Goal: Ask a question: Seek information or help from site administrators or community

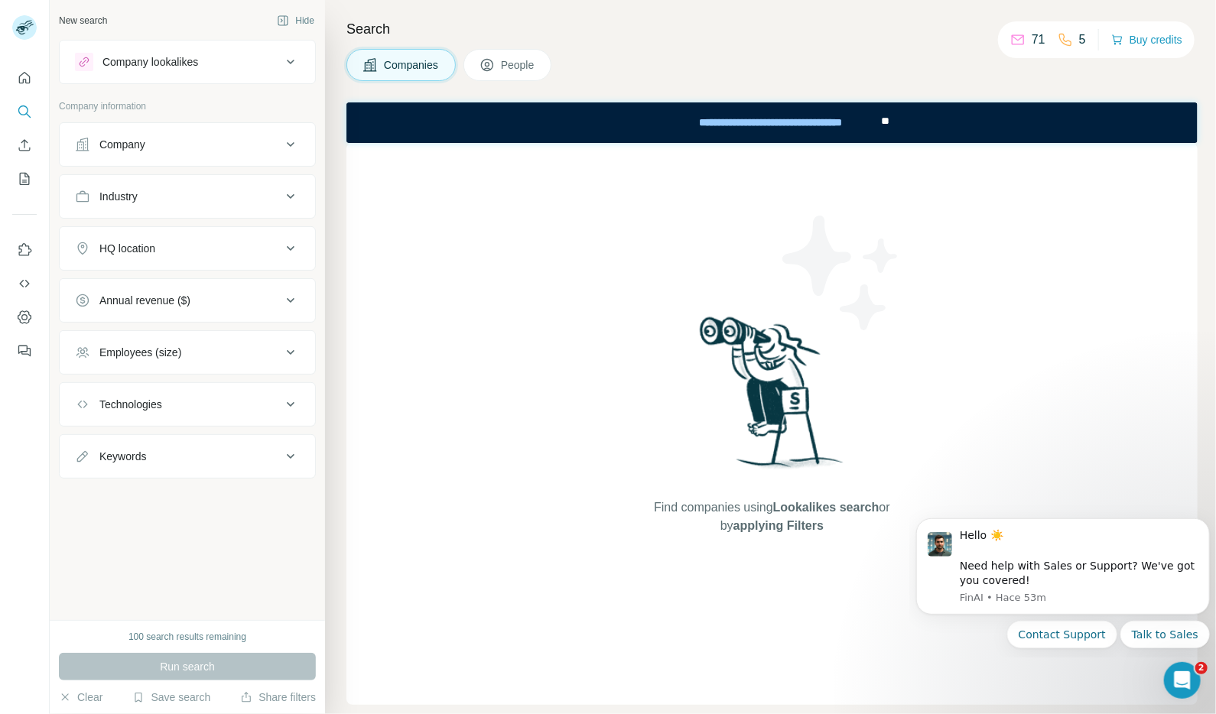
click at [295, 142] on icon at bounding box center [290, 144] width 18 height 18
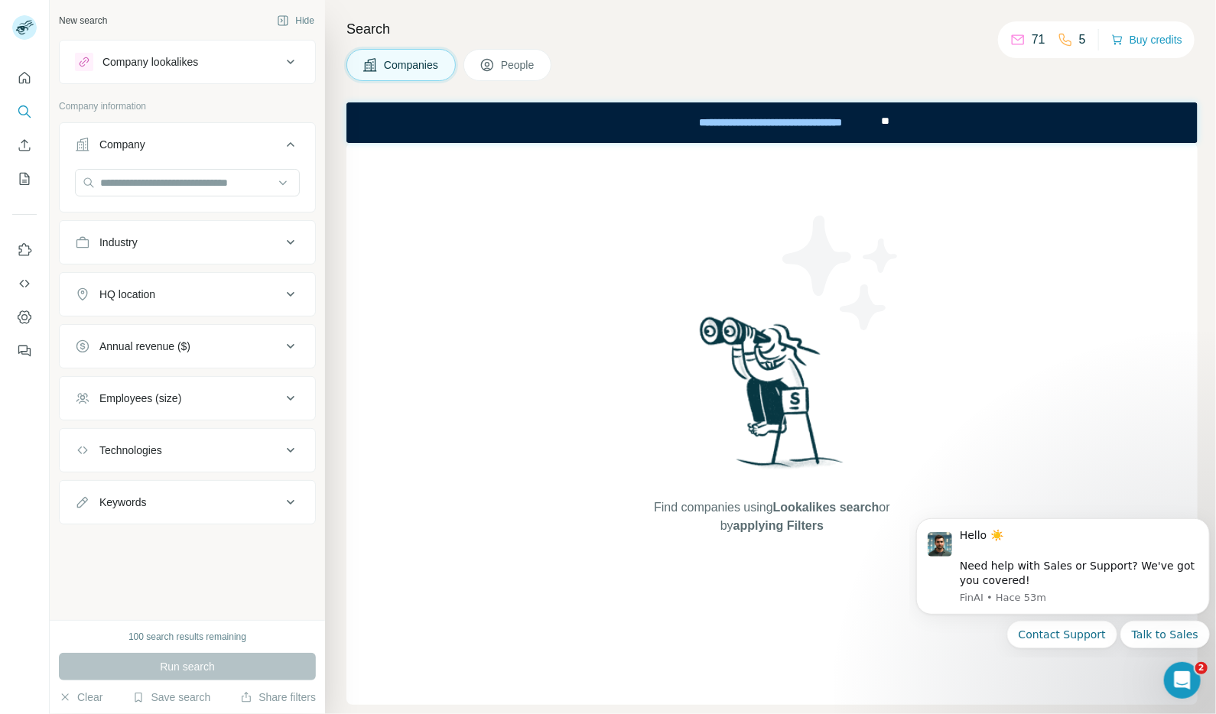
click at [128, 141] on div "Company" at bounding box center [122, 144] width 46 height 15
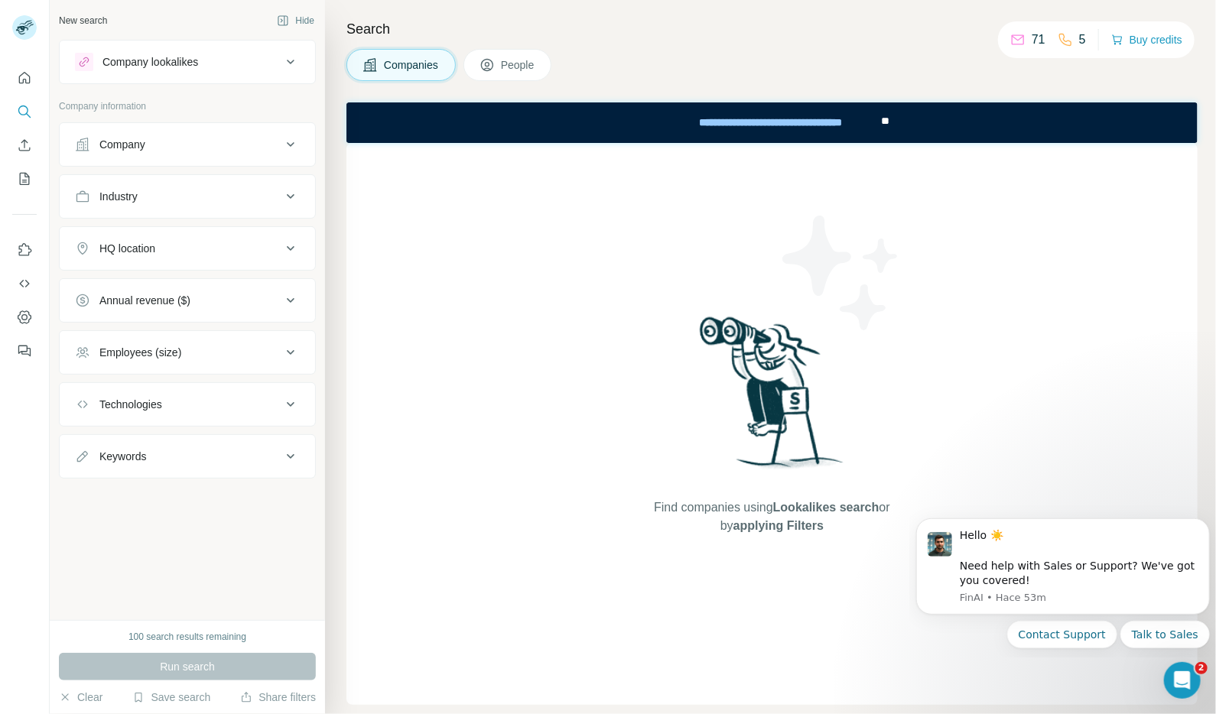
click at [124, 194] on div "Industry" at bounding box center [118, 196] width 38 height 15
click at [143, 304] on div "Annual revenue ($)" at bounding box center [144, 300] width 91 height 15
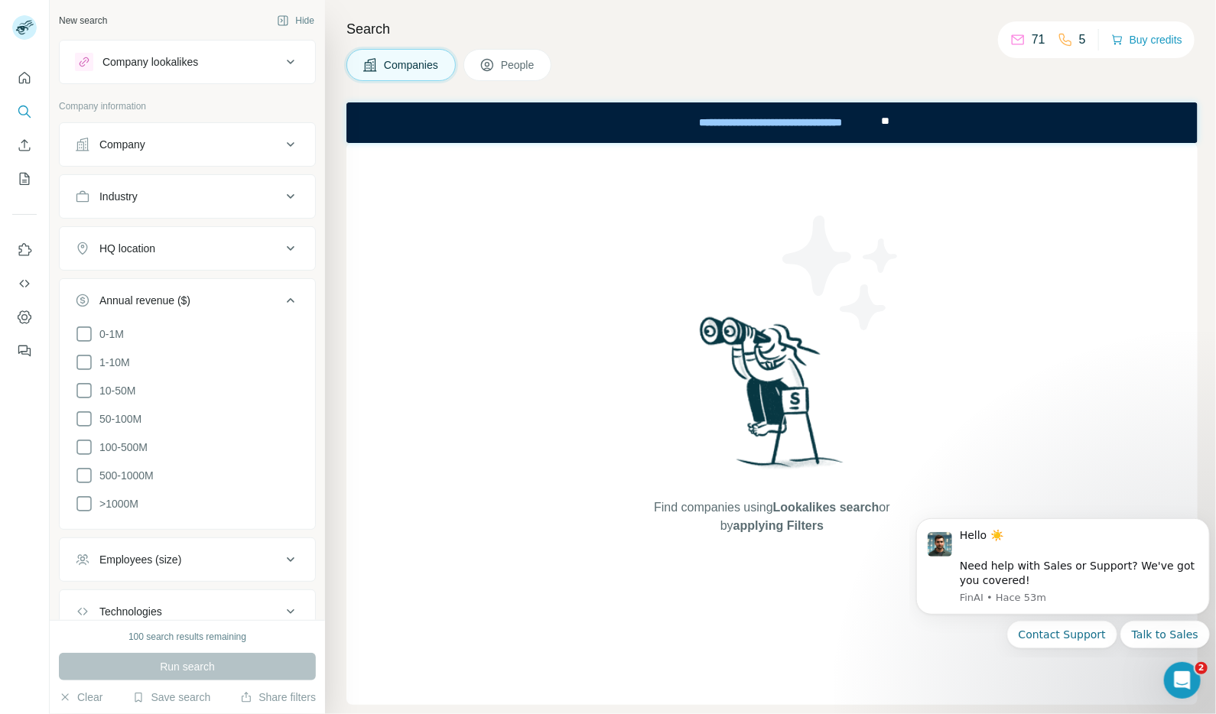
click at [143, 304] on div "Annual revenue ($)" at bounding box center [144, 300] width 91 height 15
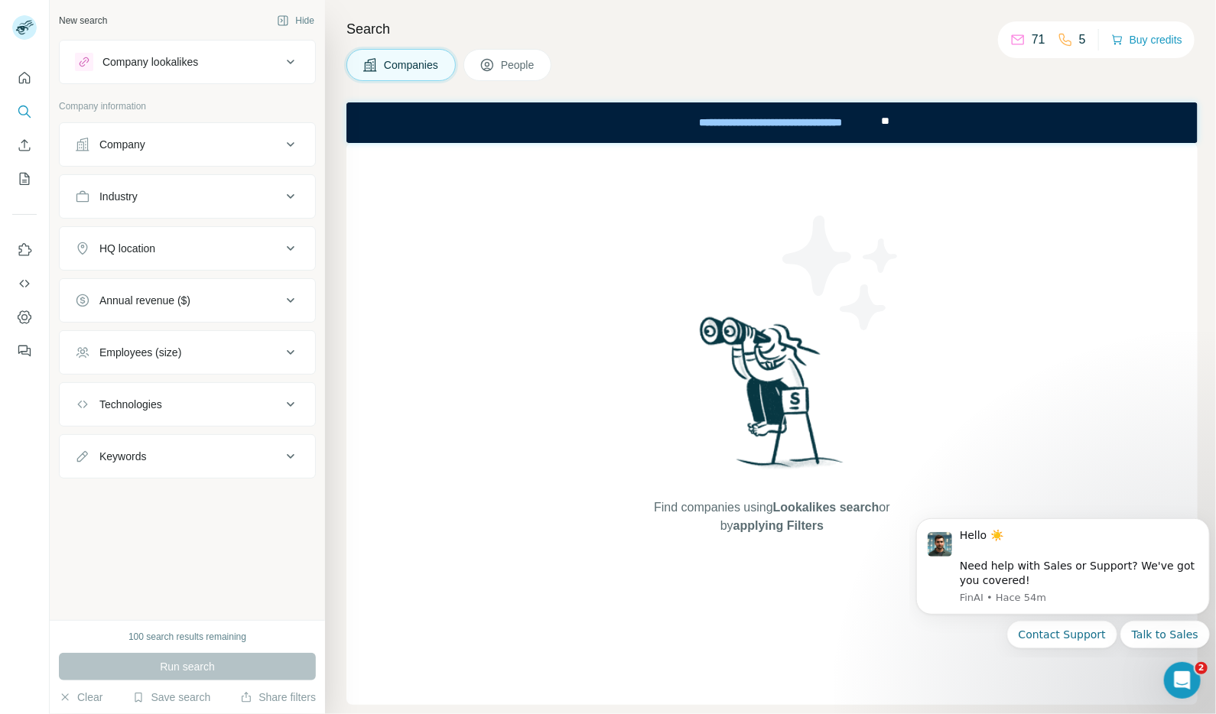
click at [515, 63] on span "People" at bounding box center [518, 64] width 35 height 15
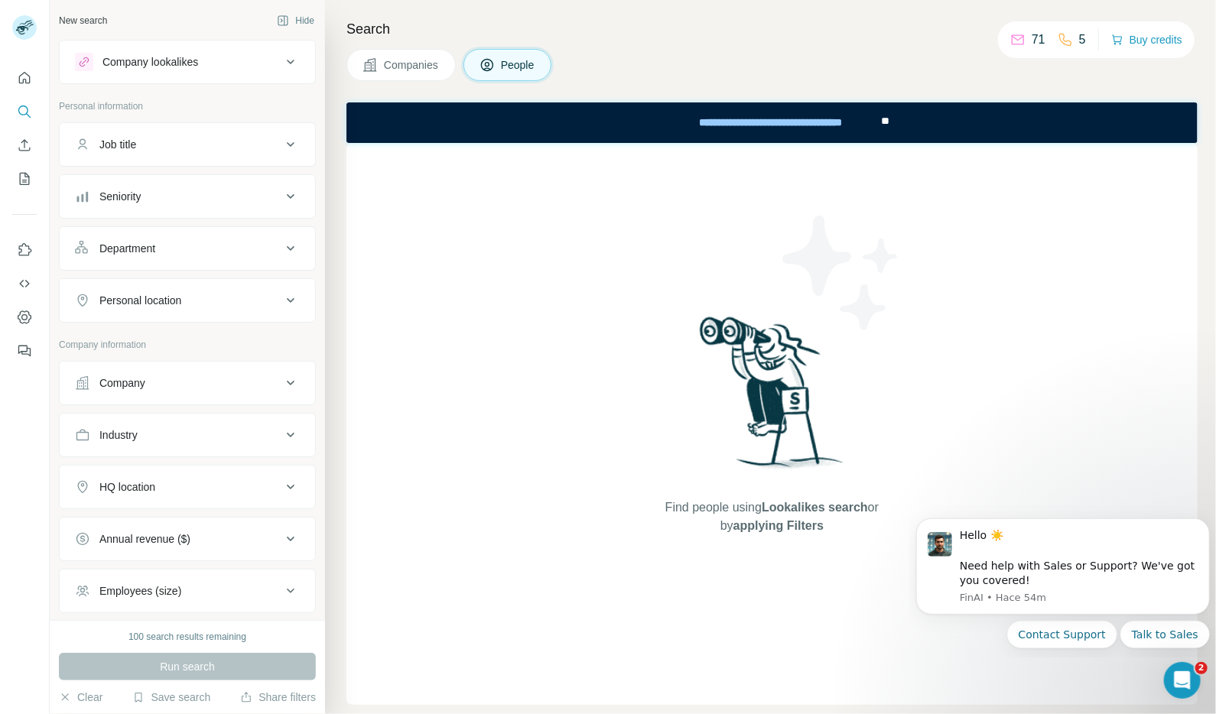
click at [408, 63] on span "Companies" at bounding box center [412, 64] width 56 height 15
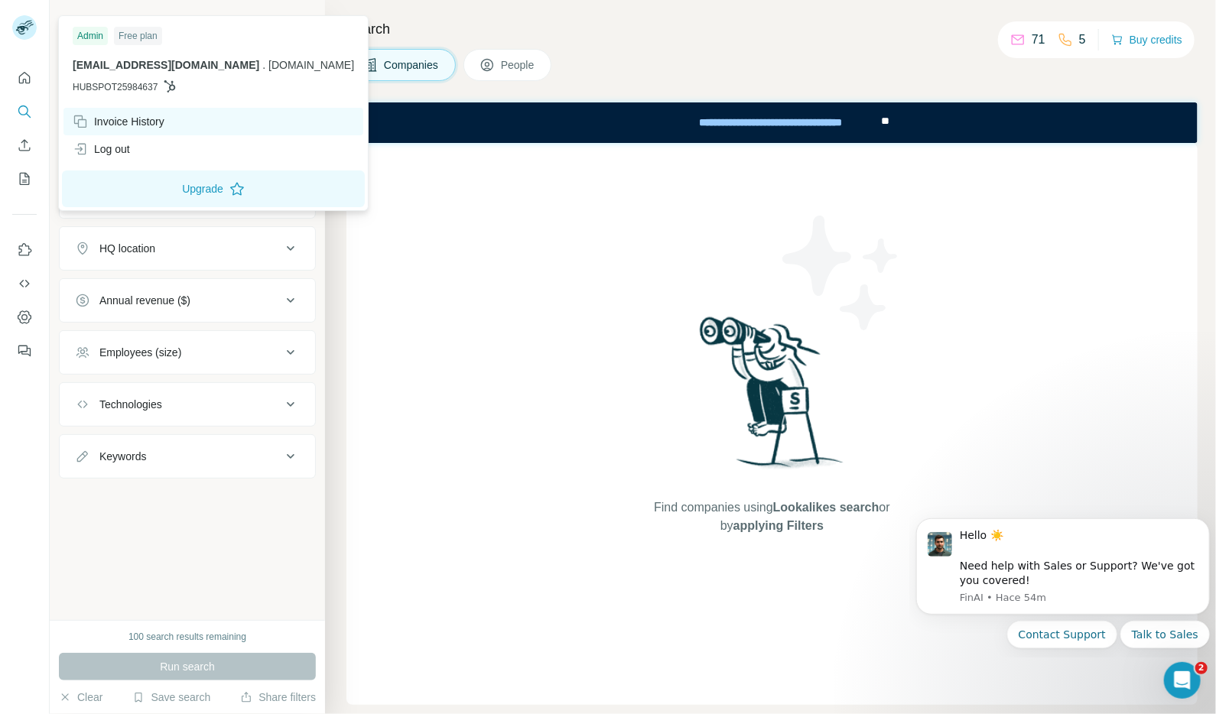
click at [106, 118] on div "Invoice History" at bounding box center [119, 121] width 92 height 15
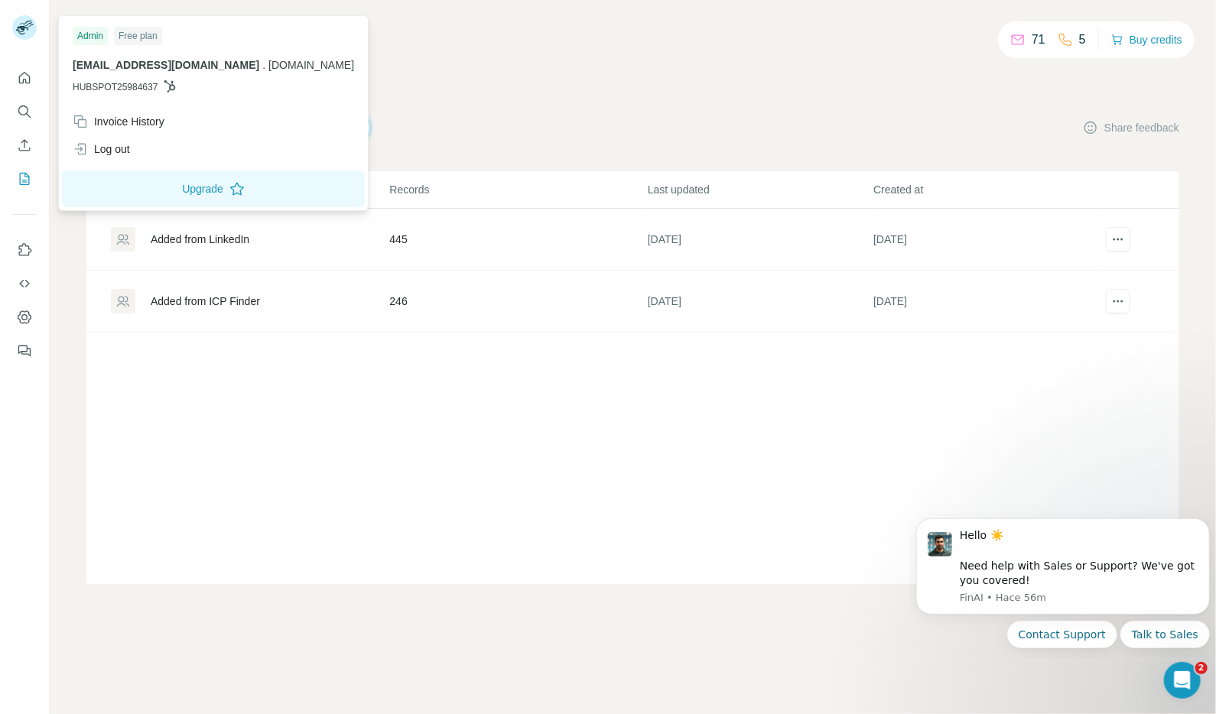
click at [142, 87] on span "HUBSPOT25984637" at bounding box center [115, 87] width 85 height 14
click at [90, 35] on div "Admin" at bounding box center [90, 36] width 35 height 18
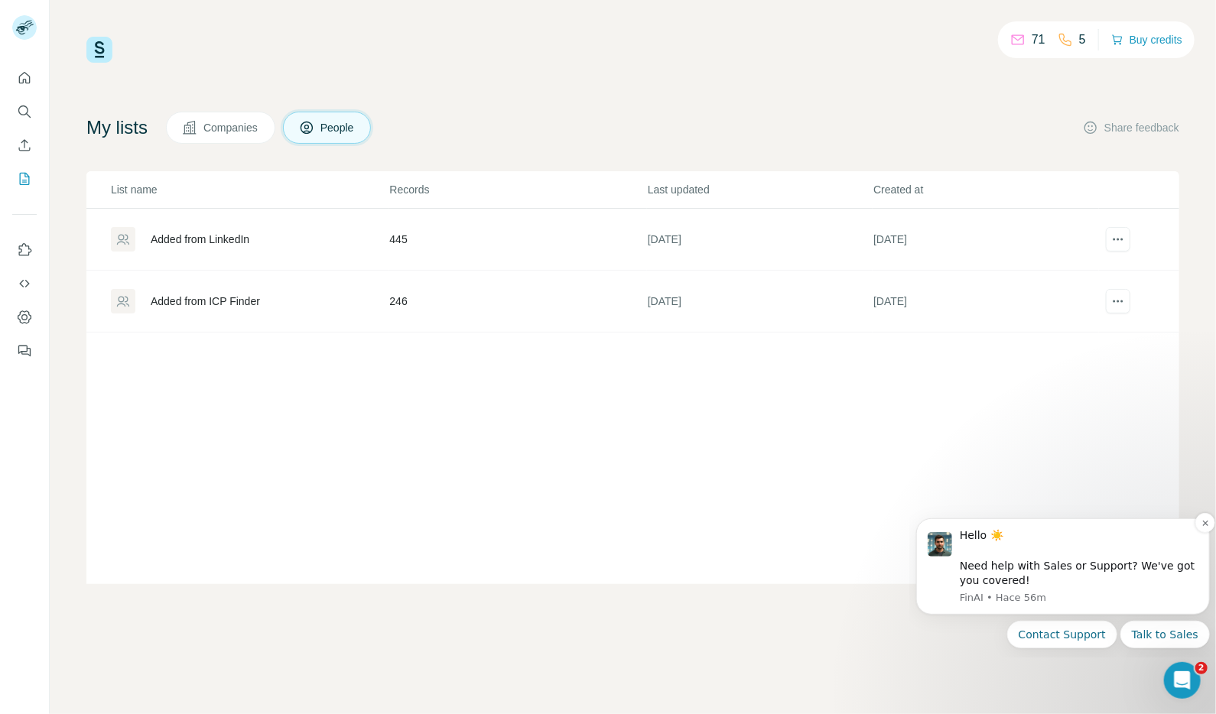
click at [1054, 585] on div "Hello ☀️ ​ Need help with Sales or Support? We've got you covered!" at bounding box center [1078, 558] width 239 height 60
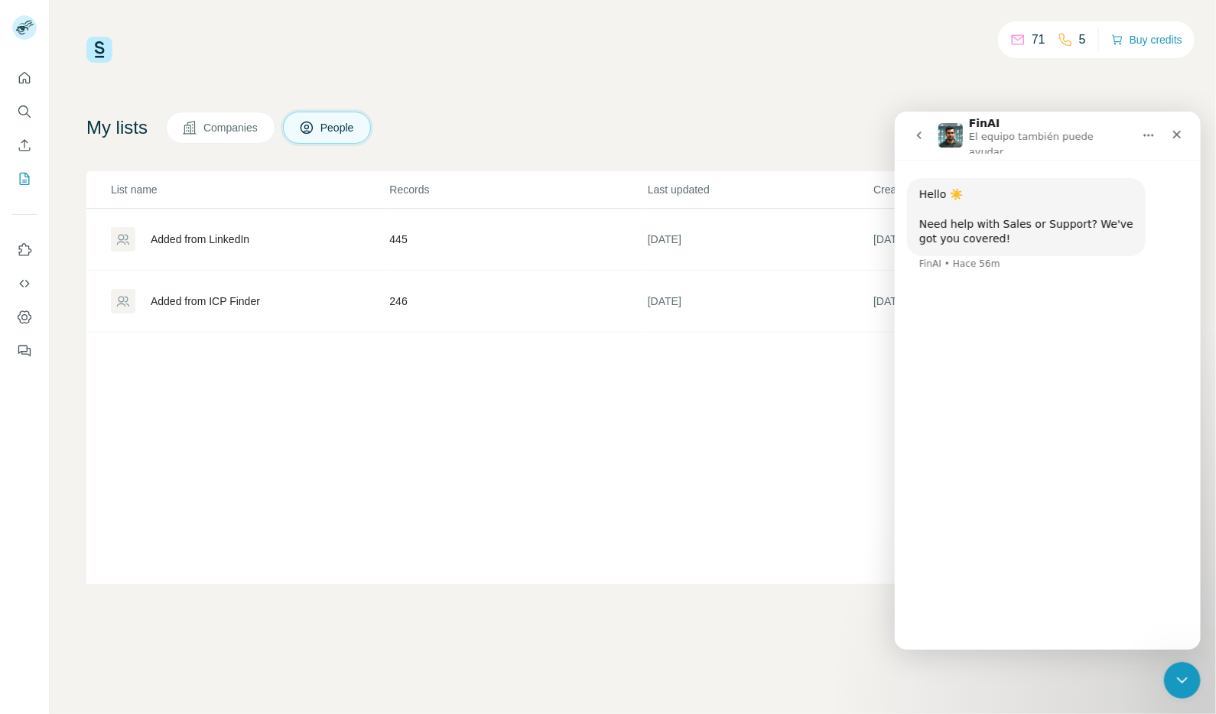
click at [1042, 608] on button "Contact Support" at bounding box center [1035, 607] width 110 height 31
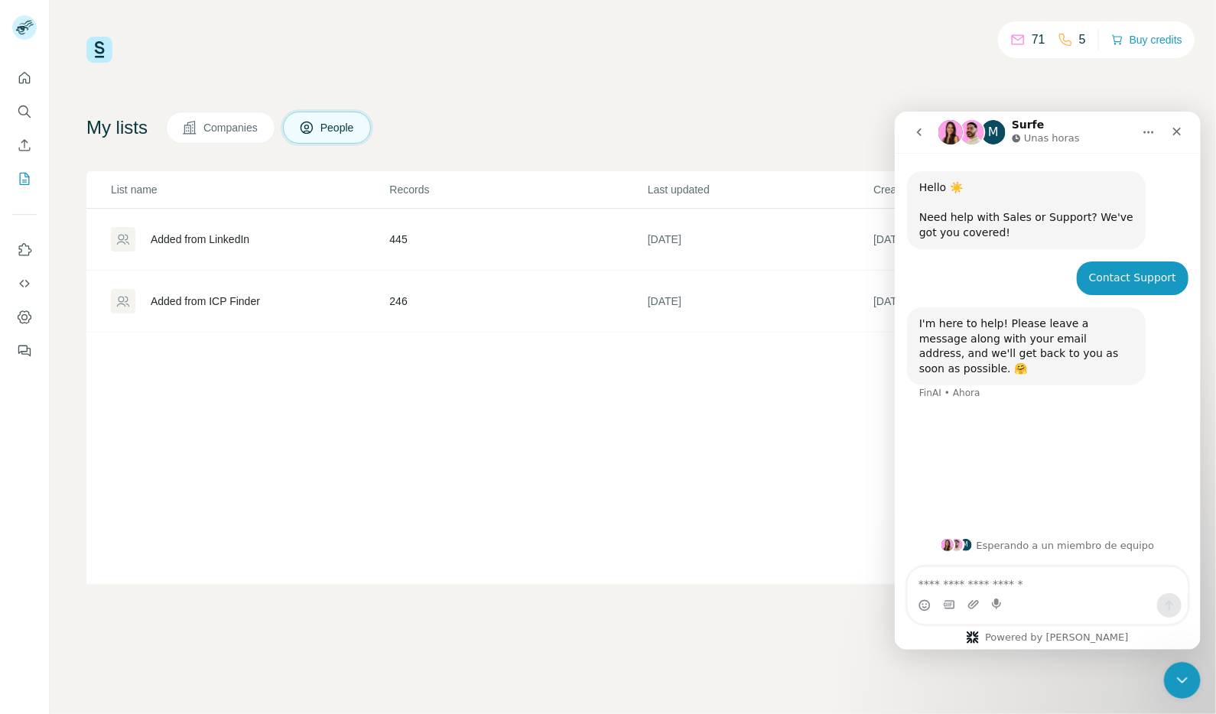
click at [1002, 580] on textarea "Escribe un mensaje..." at bounding box center [1047, 580] width 280 height 26
type textarea "**********"
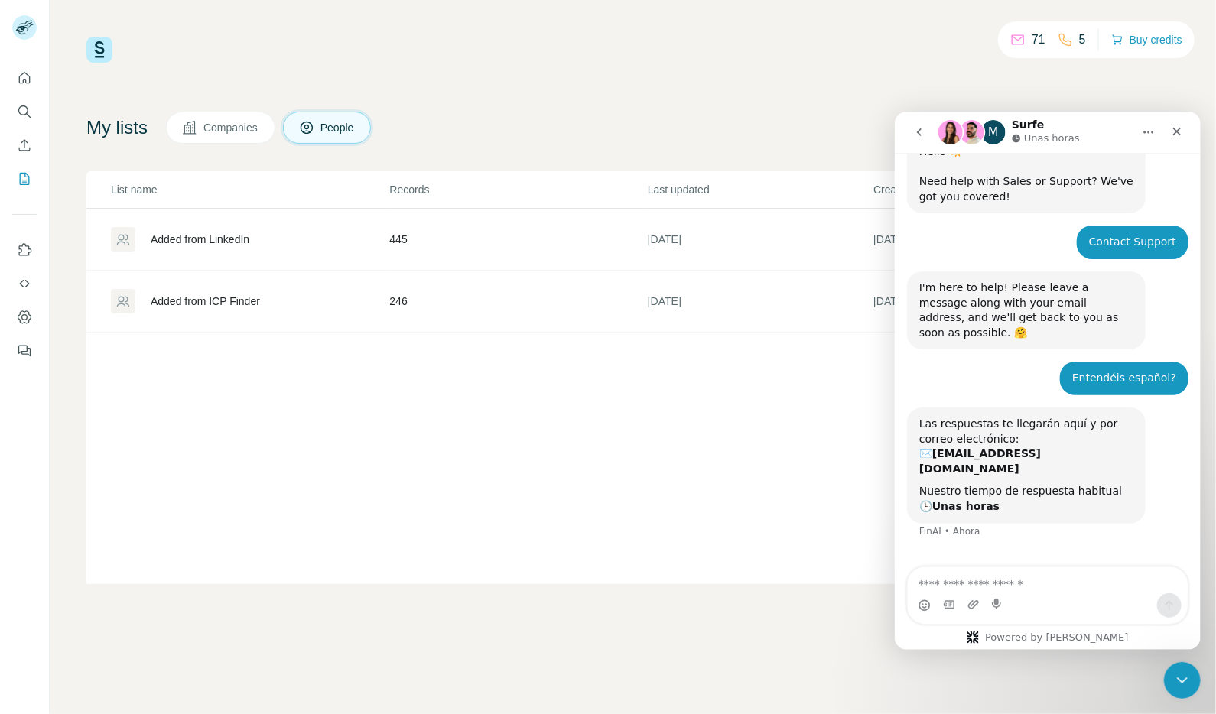
scroll to position [37, 0]
type textarea "*"
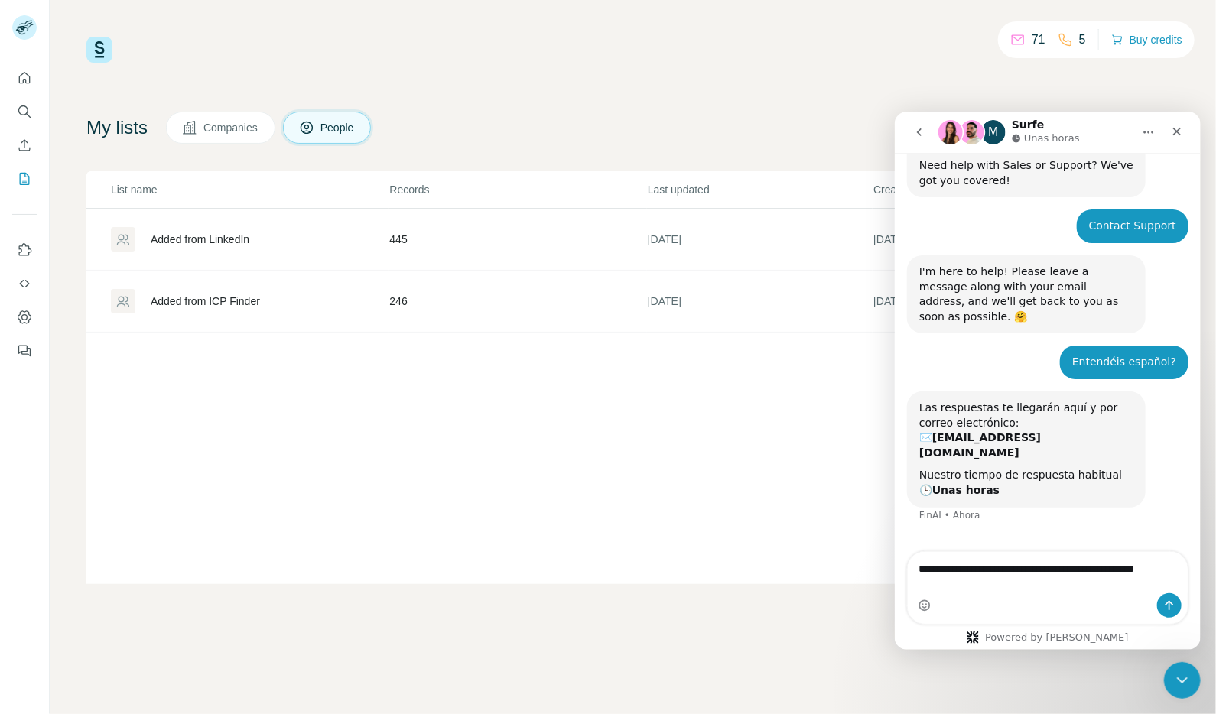
scroll to position [52, 0]
type textarea "**********"
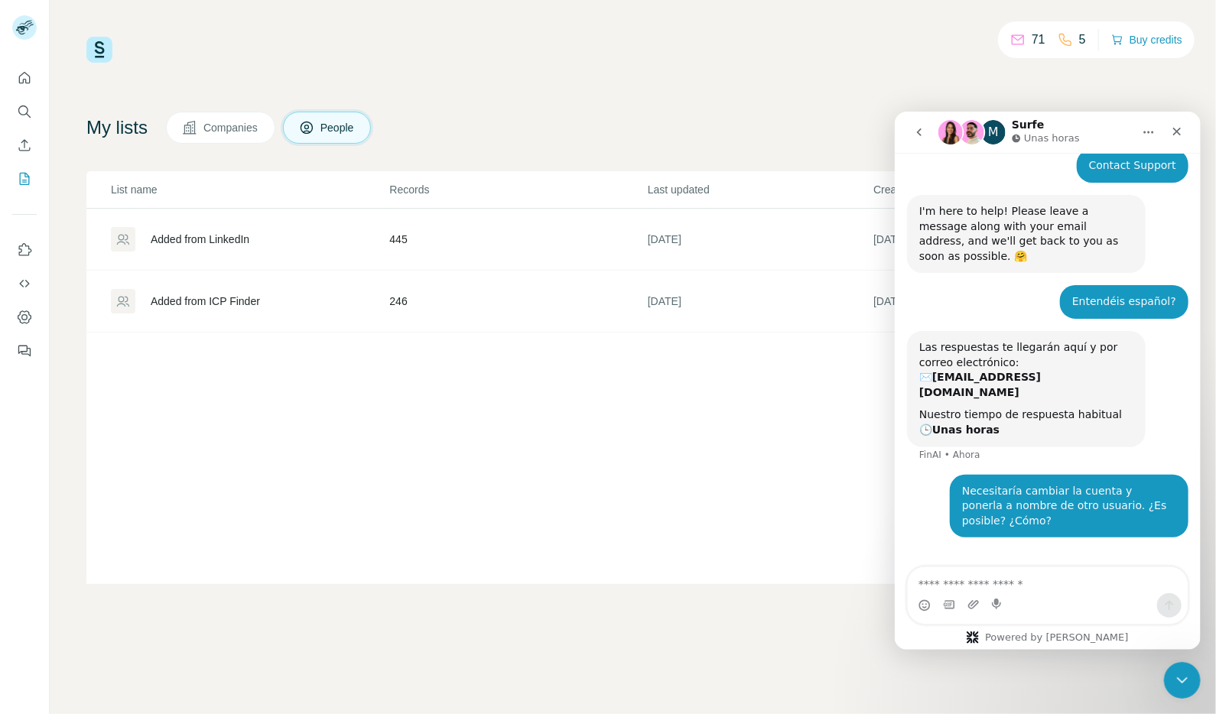
scroll to position [113, 0]
click at [1171, 131] on icon "Cerrar" at bounding box center [1176, 131] width 12 height 12
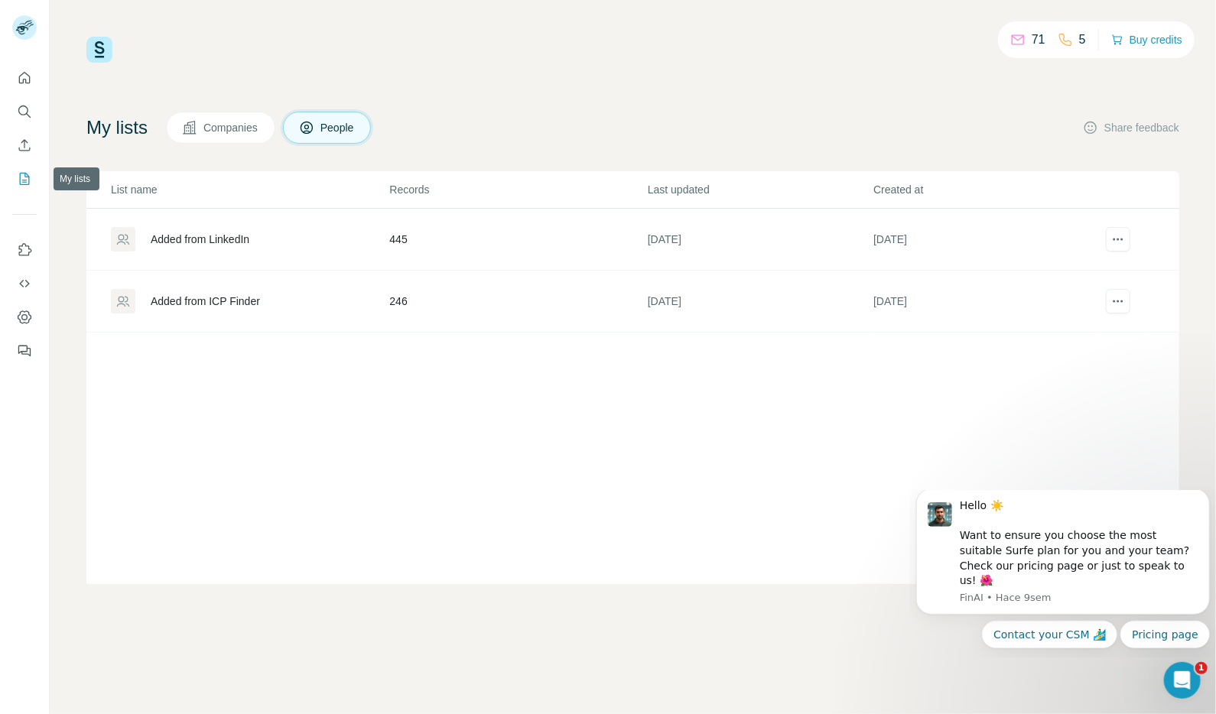
click at [24, 173] on icon "My lists" at bounding box center [25, 179] width 10 height 12
click at [26, 316] on icon "Dashboard" at bounding box center [24, 317] width 15 height 15
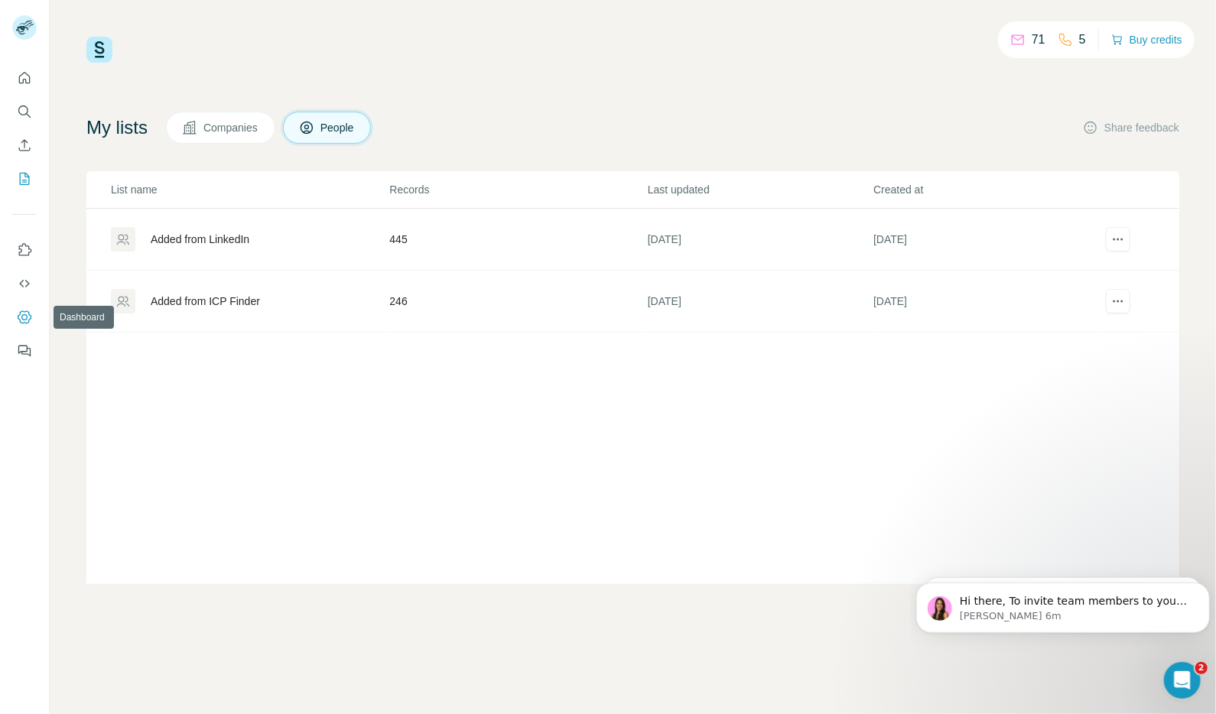
click at [28, 318] on icon "Dashboard" at bounding box center [24, 317] width 15 height 15
click at [233, 129] on span "Companies" at bounding box center [231, 127] width 56 height 15
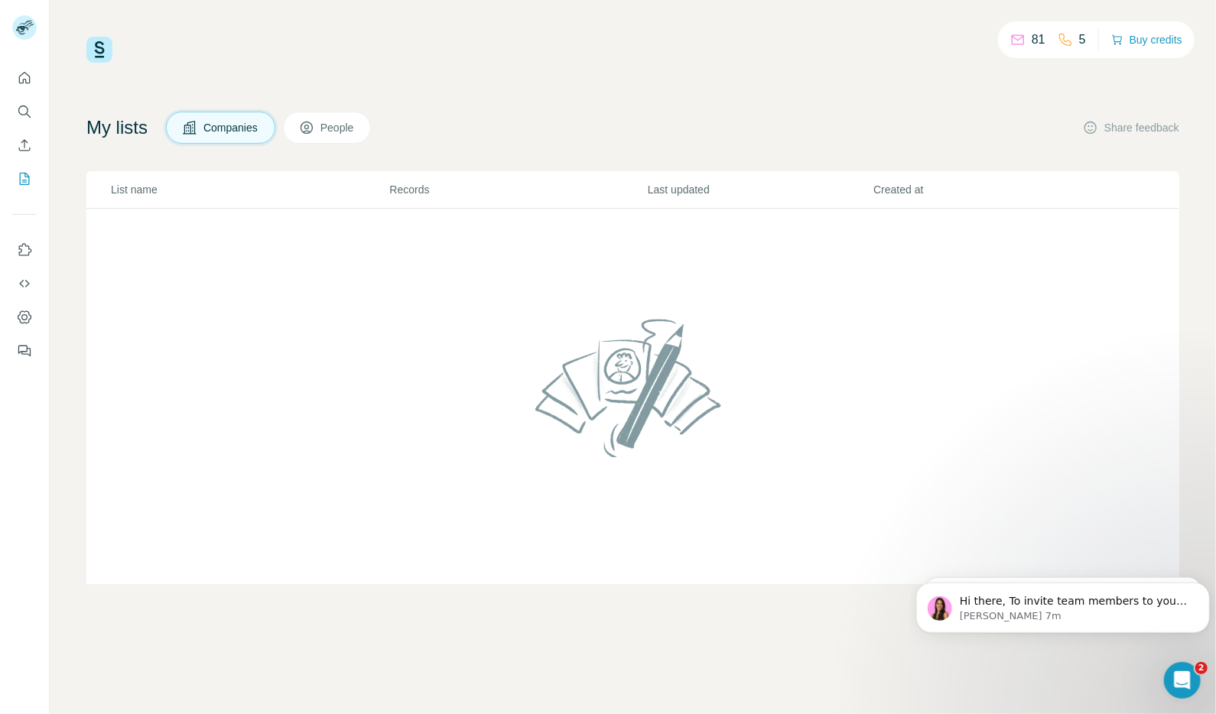
click at [317, 125] on button "People" at bounding box center [327, 128] width 89 height 32
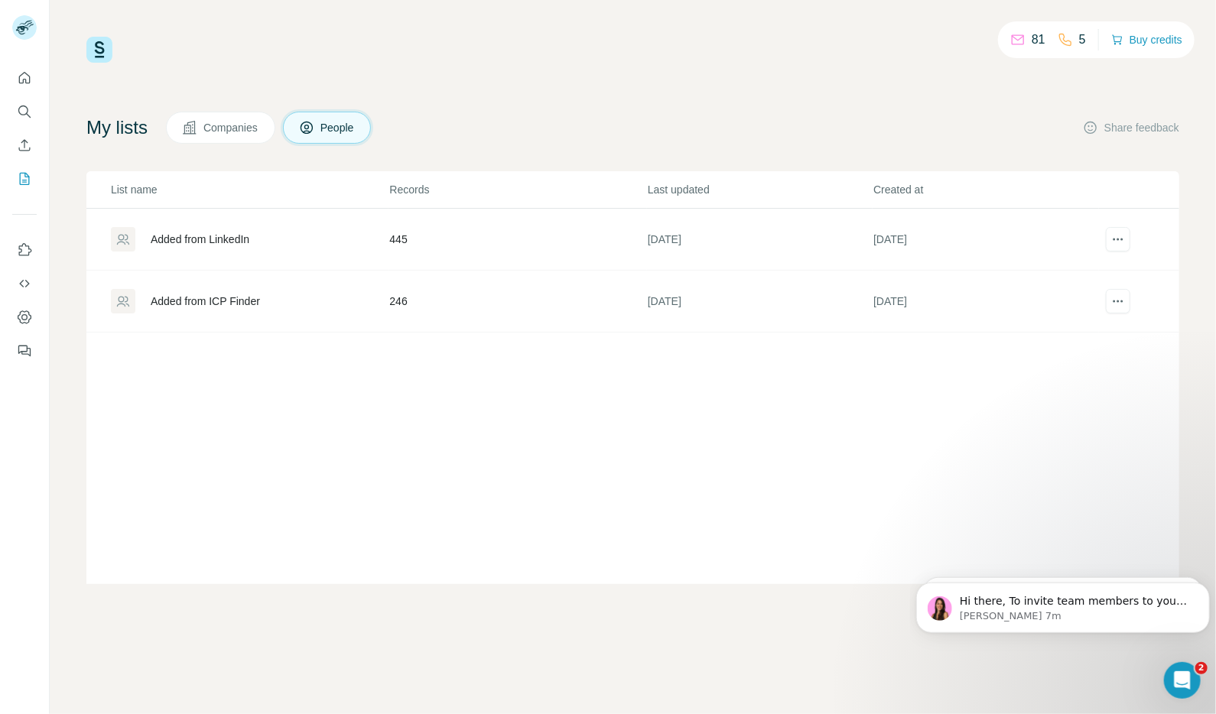
click at [229, 136] on button "Companies" at bounding box center [220, 128] width 109 height 32
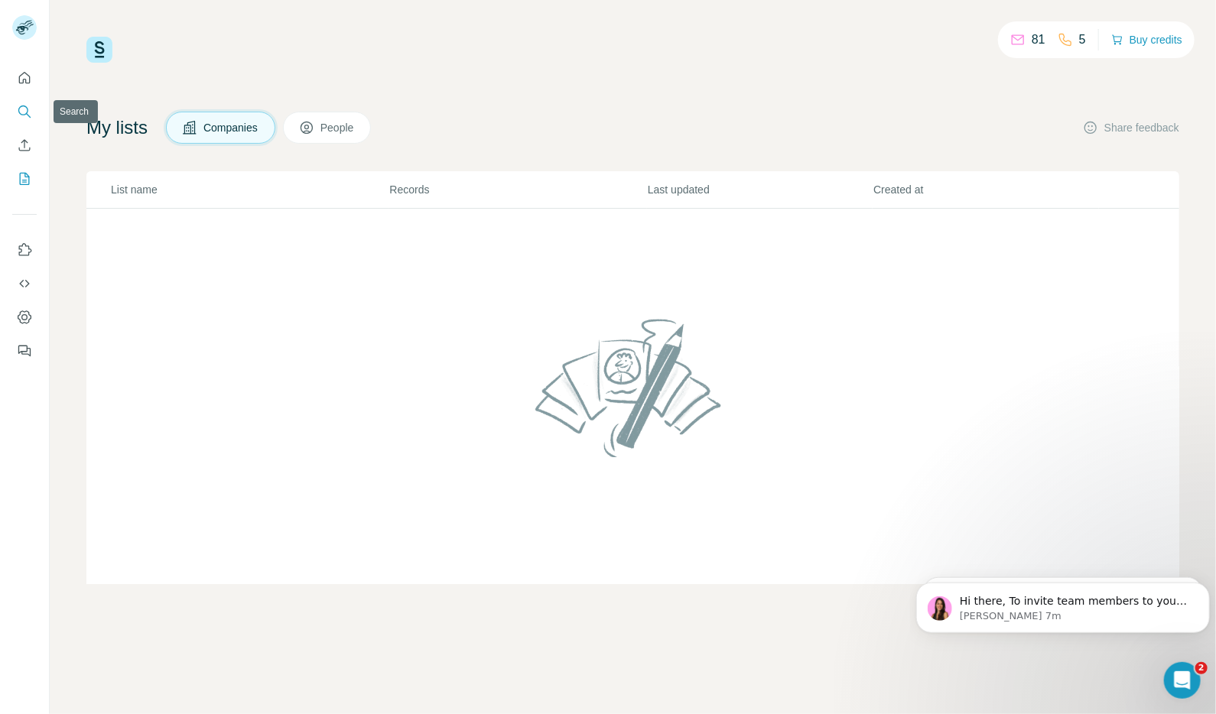
click at [20, 112] on icon "Search" at bounding box center [23, 111] width 10 height 10
